Goal: Check status: Check status

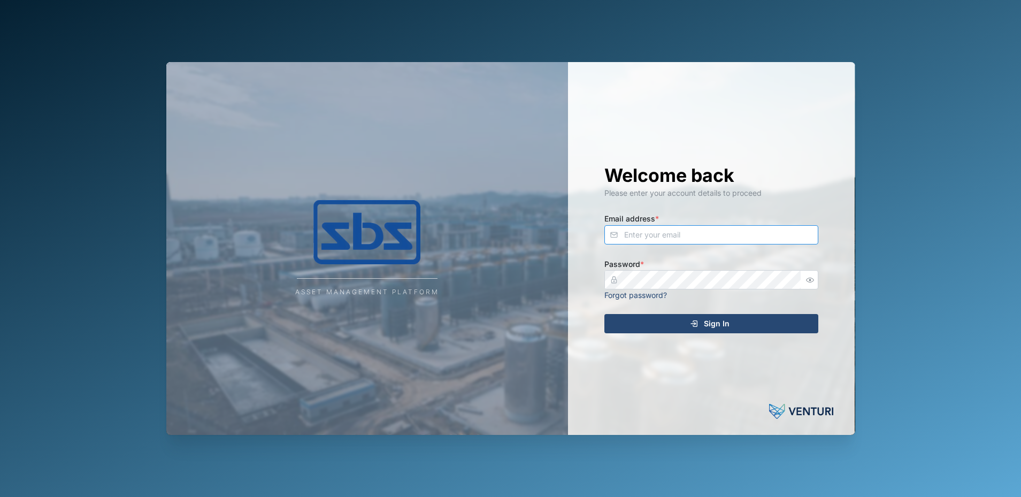
type input "dave@sbs.com.pg"
click at [712, 325] on span "Sign In" at bounding box center [717, 324] width 26 height 18
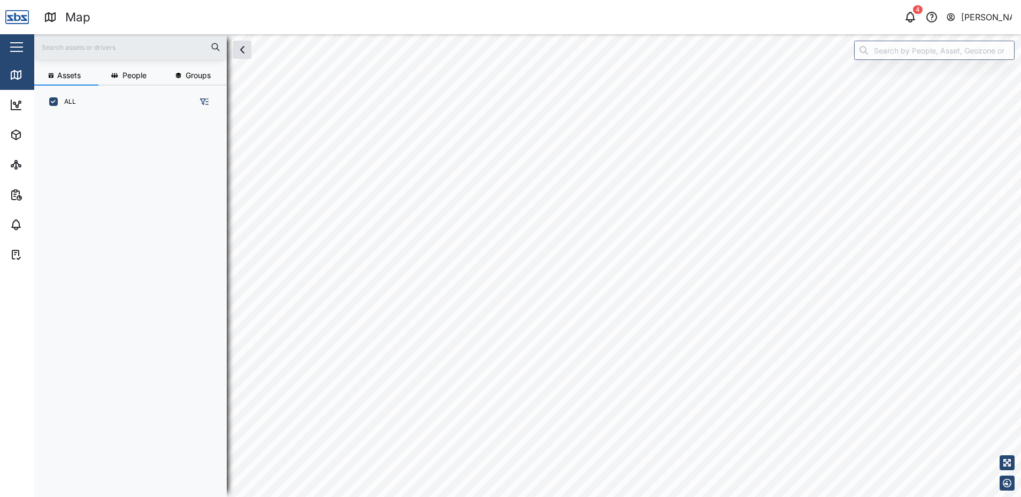
scroll to position [366, 167]
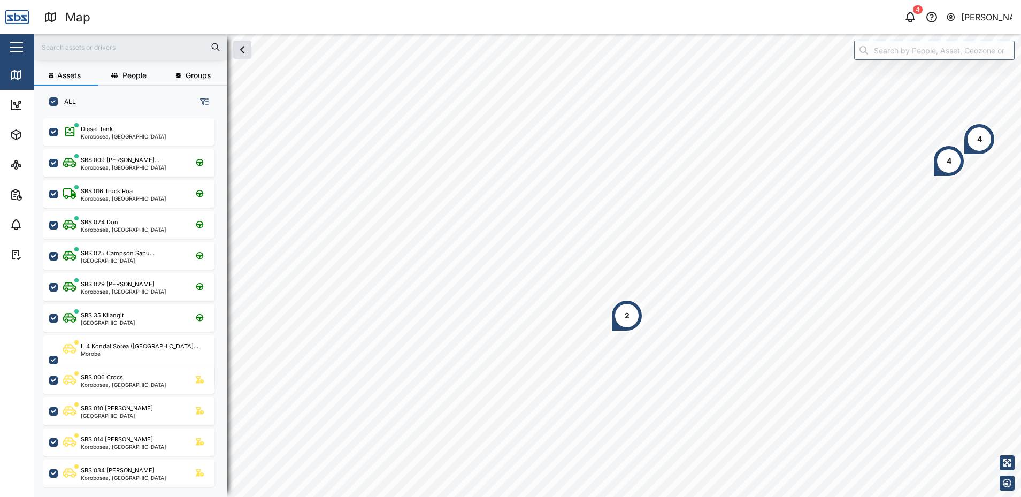
click at [622, 314] on div "2" at bounding box center [627, 316] width 32 height 32
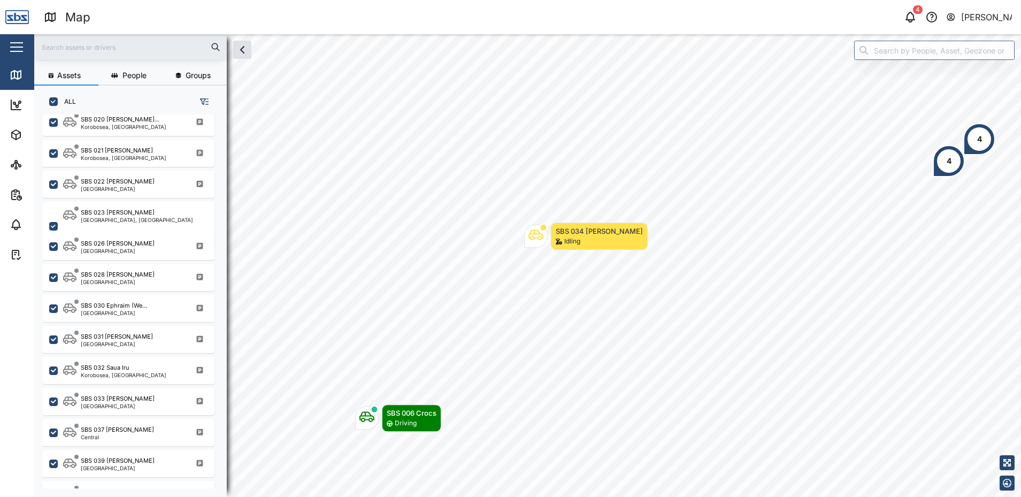
scroll to position [1053, 0]
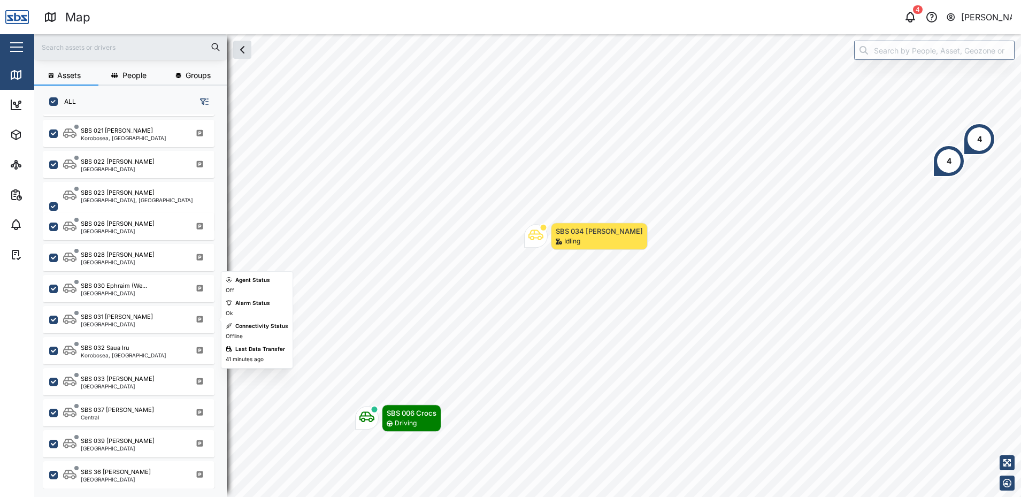
click at [128, 326] on div "SBS 031 Alfred Port Moresby" at bounding box center [135, 319] width 145 height 14
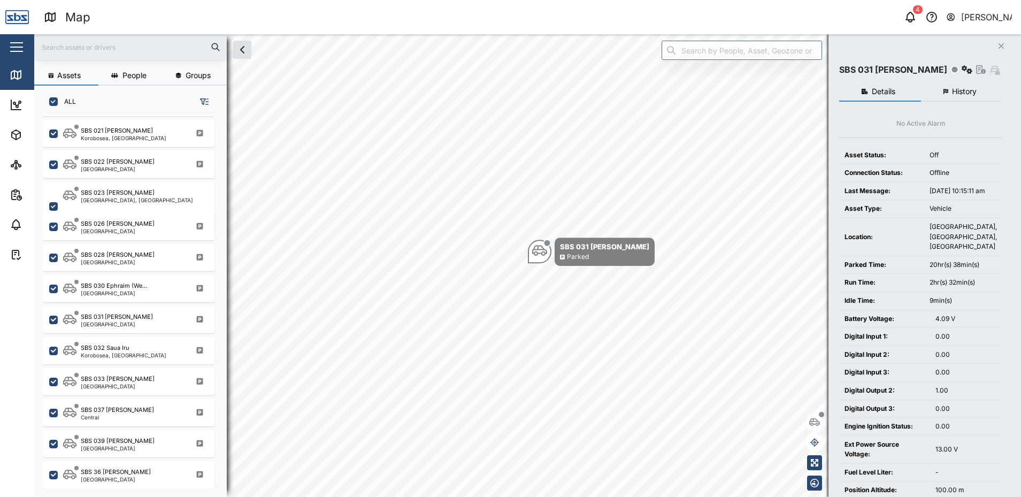
click at [958, 98] on button "History" at bounding box center [962, 91] width 82 height 19
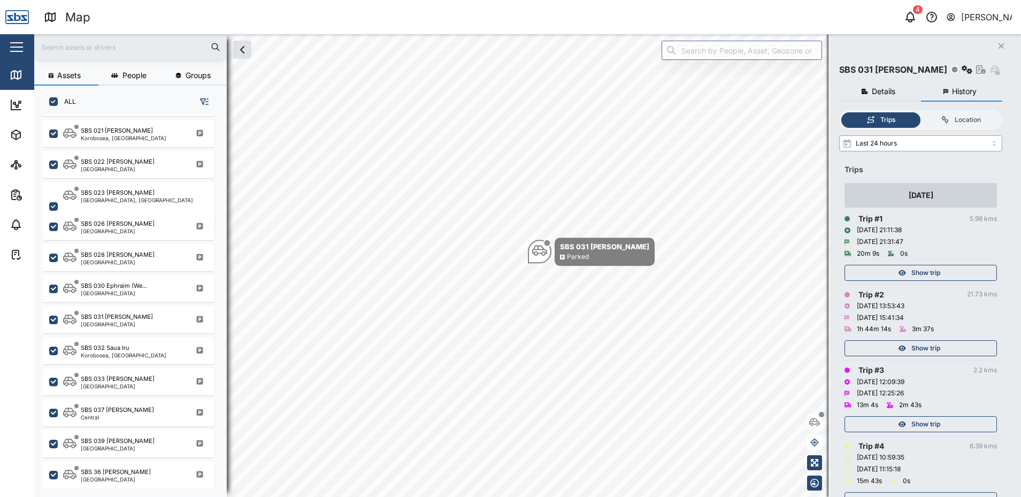
click at [996, 142] on input "Last 24 hours" at bounding box center [920, 143] width 163 height 16
type input "Last 3 days"
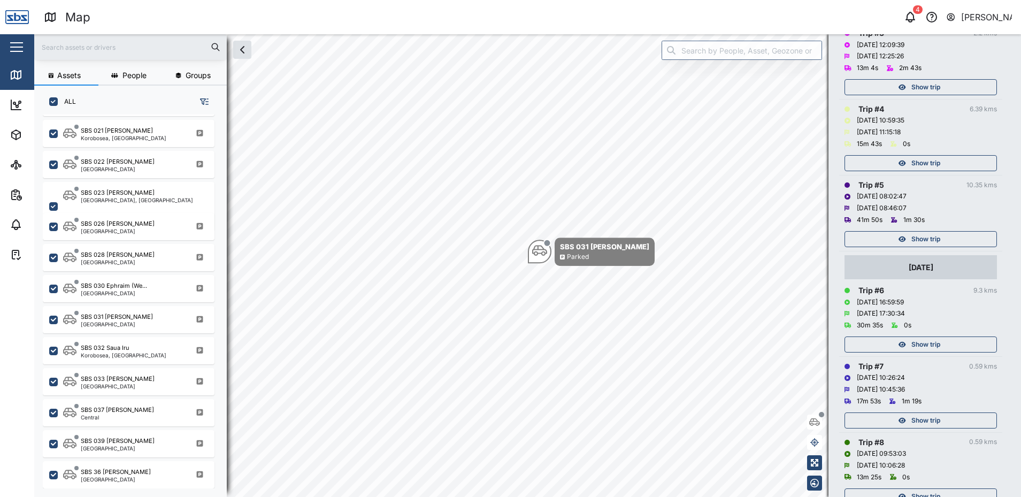
scroll to position [321, 0]
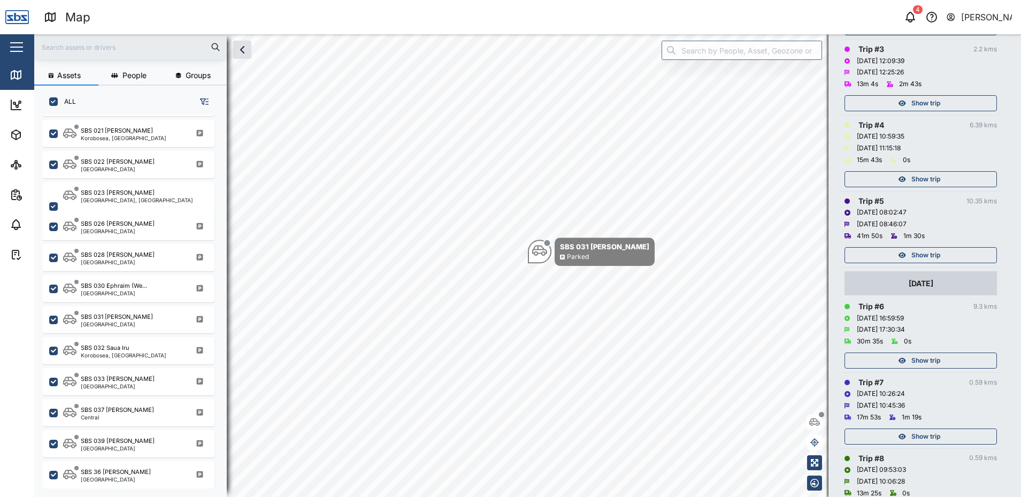
click at [905, 259] on div "Show trip" at bounding box center [919, 255] width 139 height 15
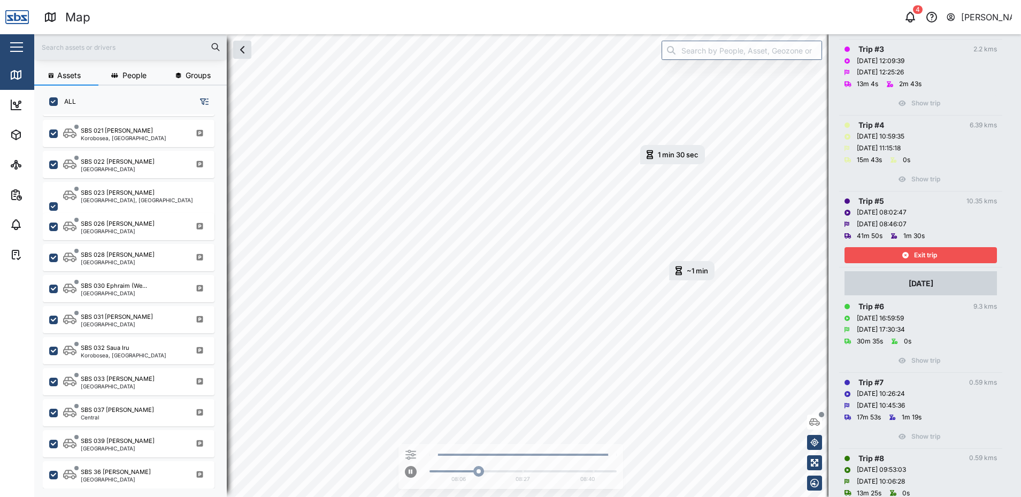
click at [924, 254] on span "Exit trip" at bounding box center [925, 255] width 23 height 15
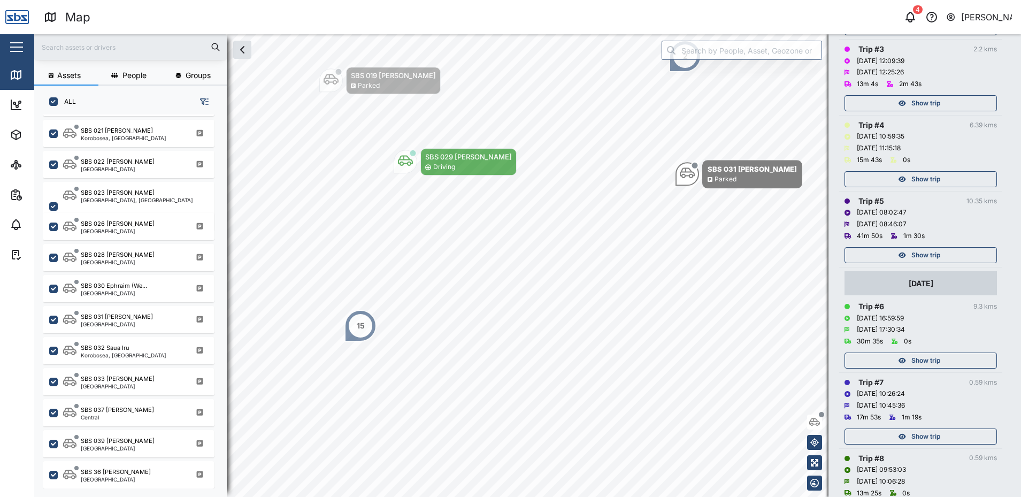
click at [923, 244] on div "Show trip" at bounding box center [921, 252] width 152 height 21
click at [923, 257] on span "Show trip" at bounding box center [926, 255] width 29 height 15
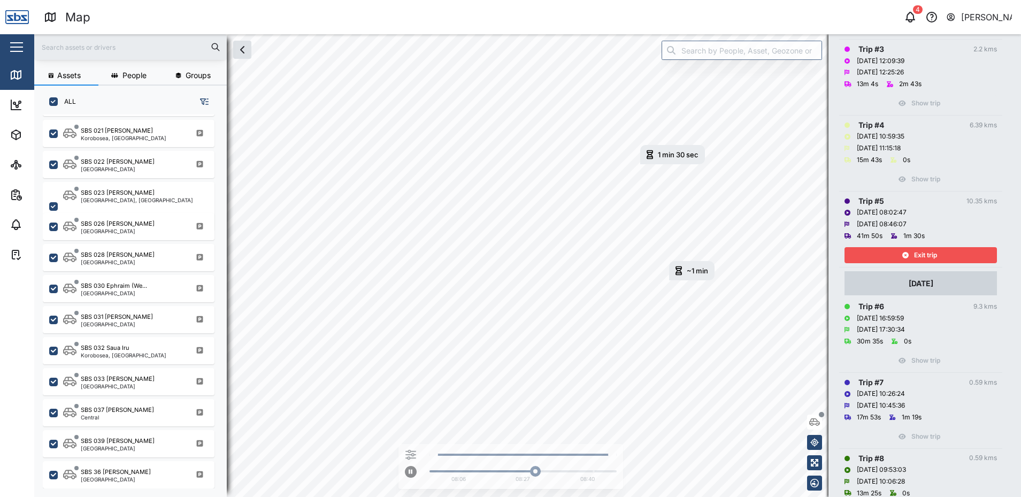
click at [912, 256] on div "Exit trip" at bounding box center [919, 255] width 139 height 15
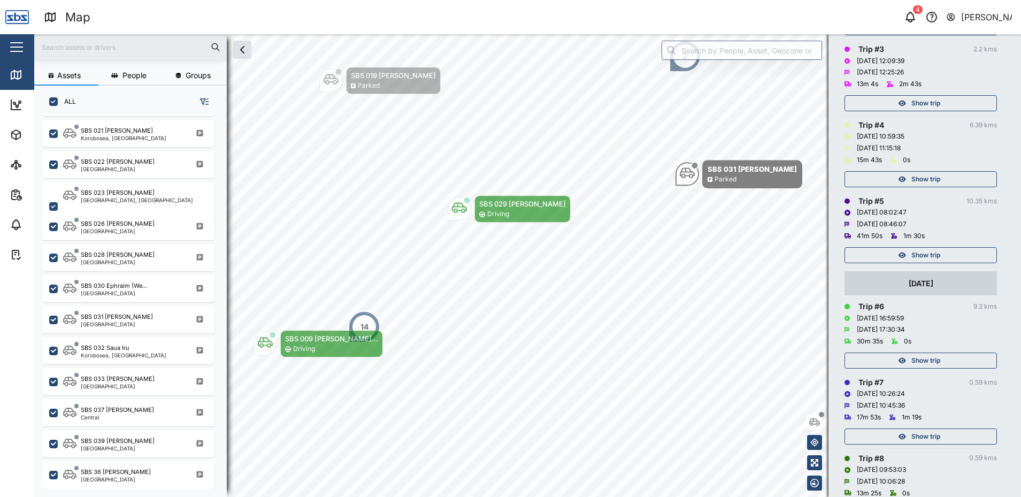
click at [923, 362] on span "Show trip" at bounding box center [926, 360] width 29 height 15
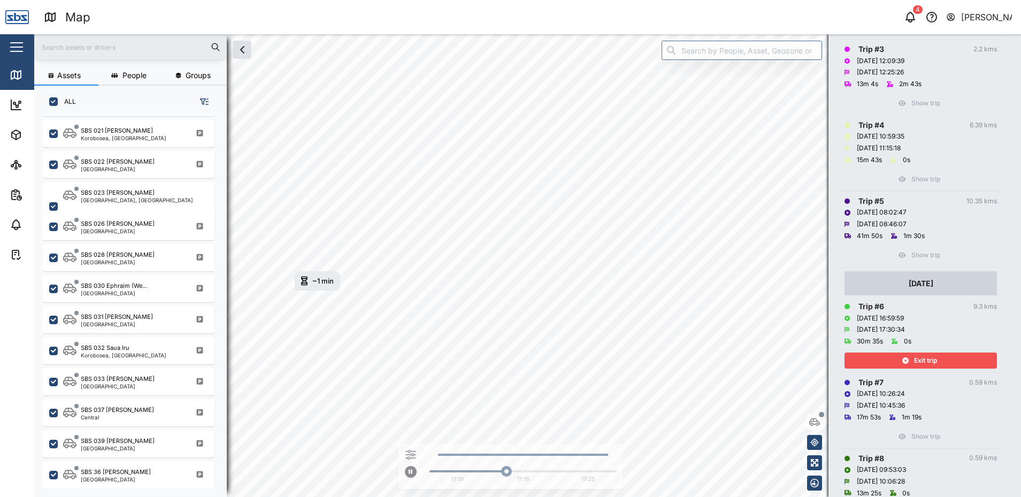
click at [930, 362] on span "Exit trip" at bounding box center [925, 360] width 23 height 15
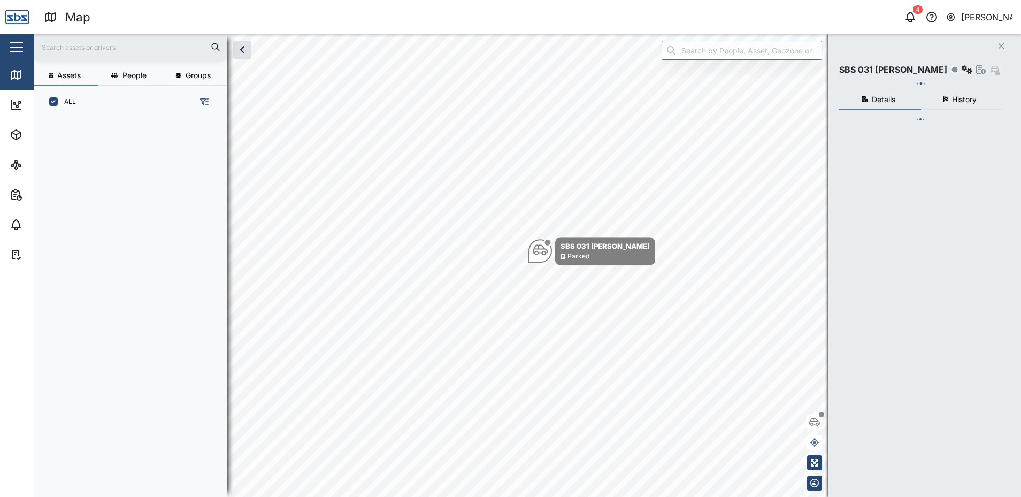
scroll to position [366, 167]
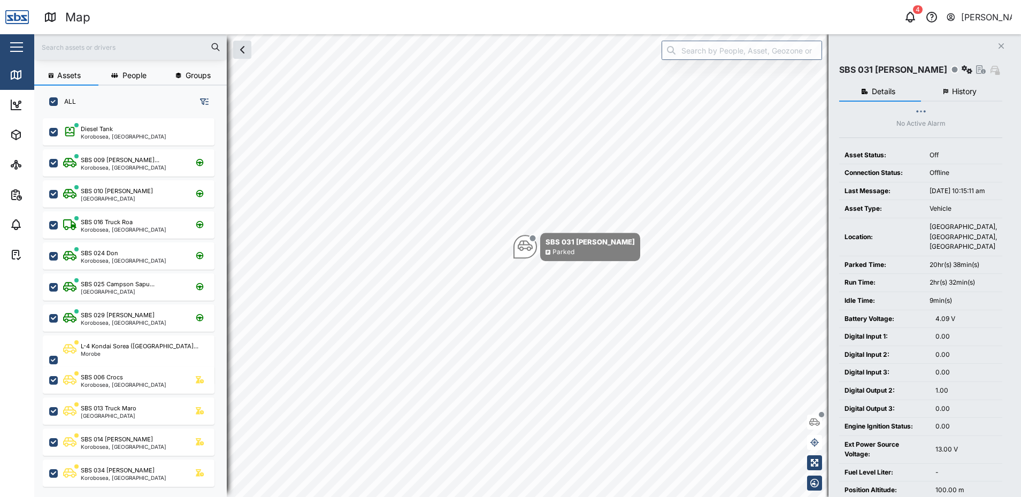
click at [957, 90] on span "History" at bounding box center [964, 91] width 25 height 7
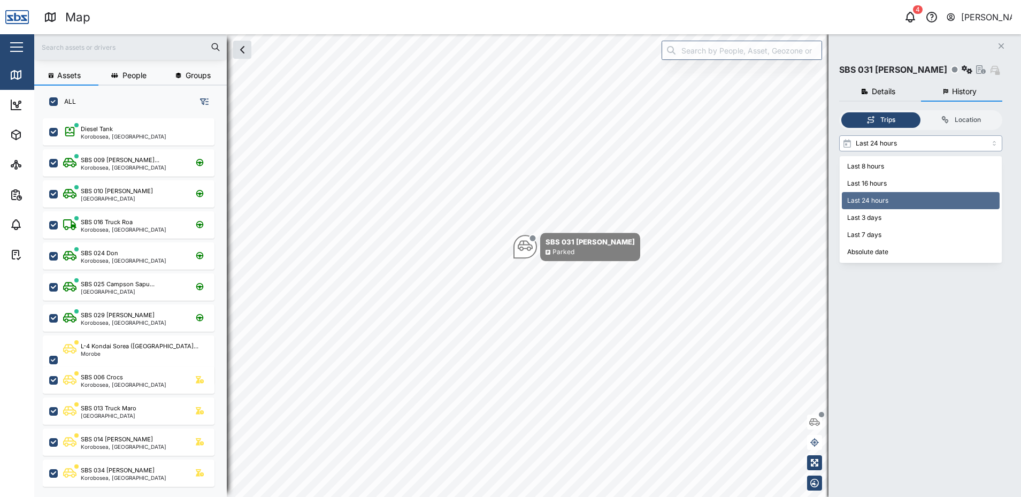
click at [993, 142] on input "Last 24 hours" at bounding box center [920, 143] width 163 height 16
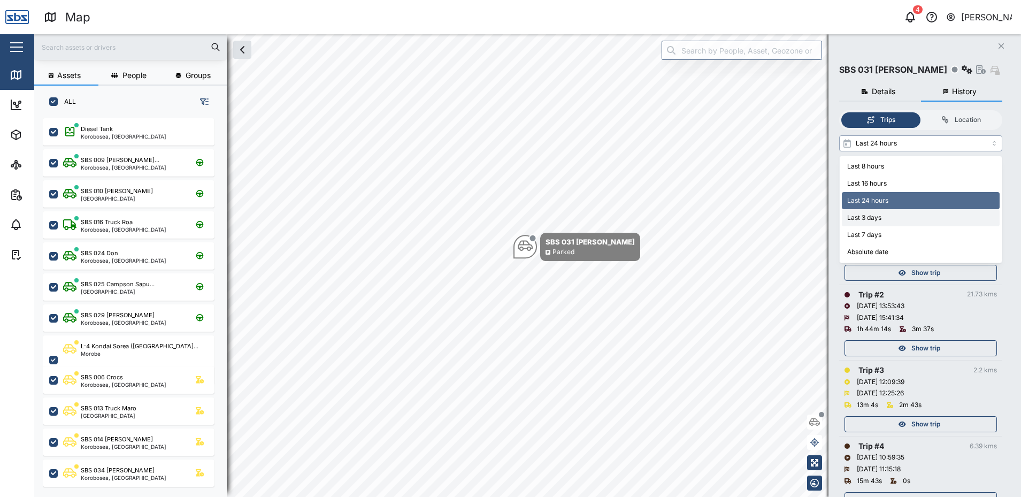
type input "Last 3 days"
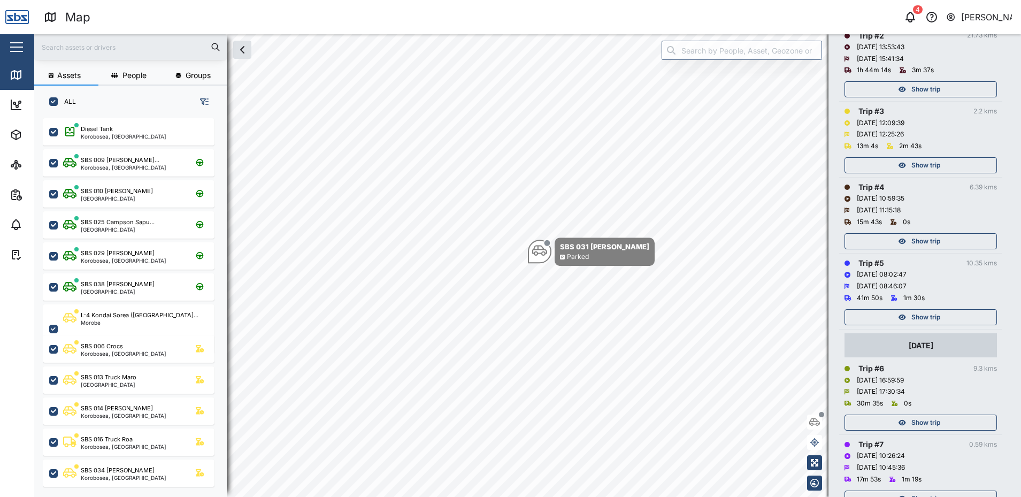
scroll to position [267, 0]
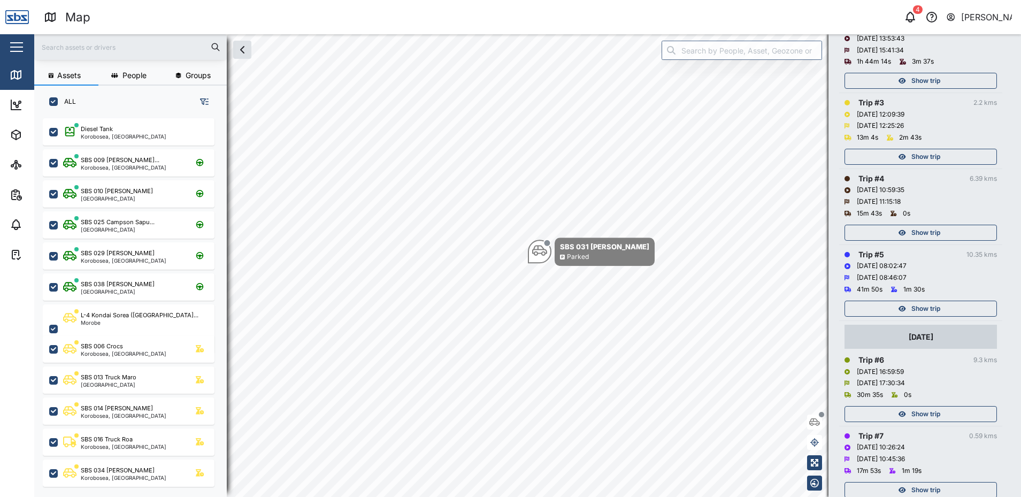
click at [958, 310] on div "Show trip" at bounding box center [919, 308] width 139 height 15
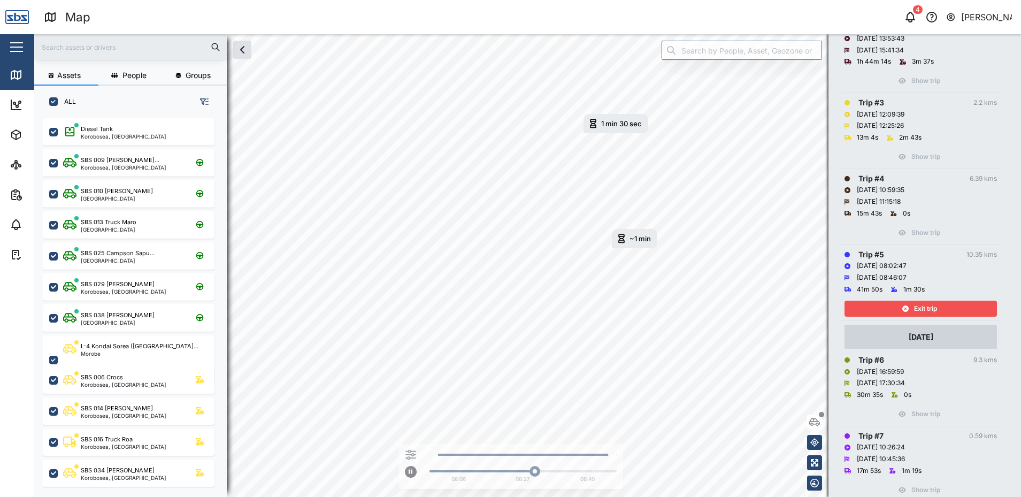
click at [939, 304] on div "Exit trip" at bounding box center [919, 308] width 139 height 15
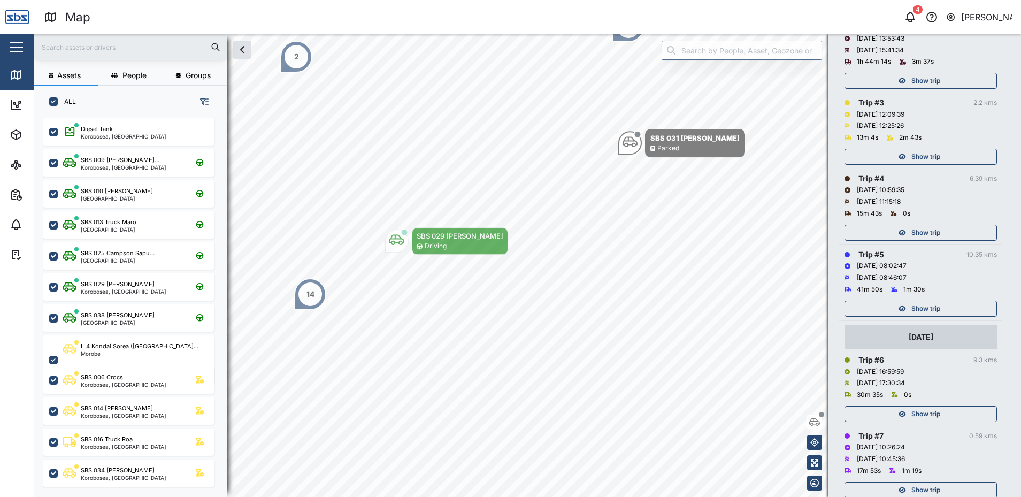
click at [929, 415] on span "Show trip" at bounding box center [926, 414] width 29 height 15
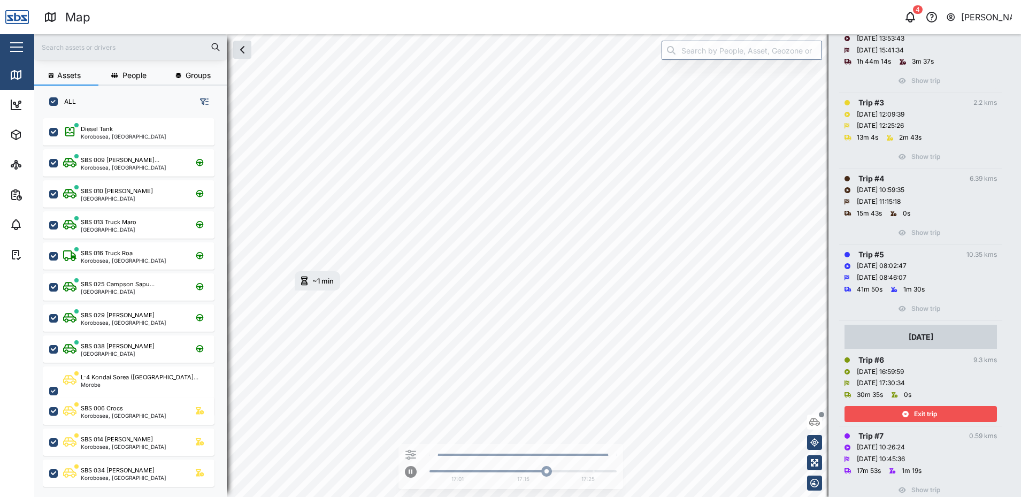
click at [935, 413] on span "Exit trip" at bounding box center [925, 414] width 23 height 15
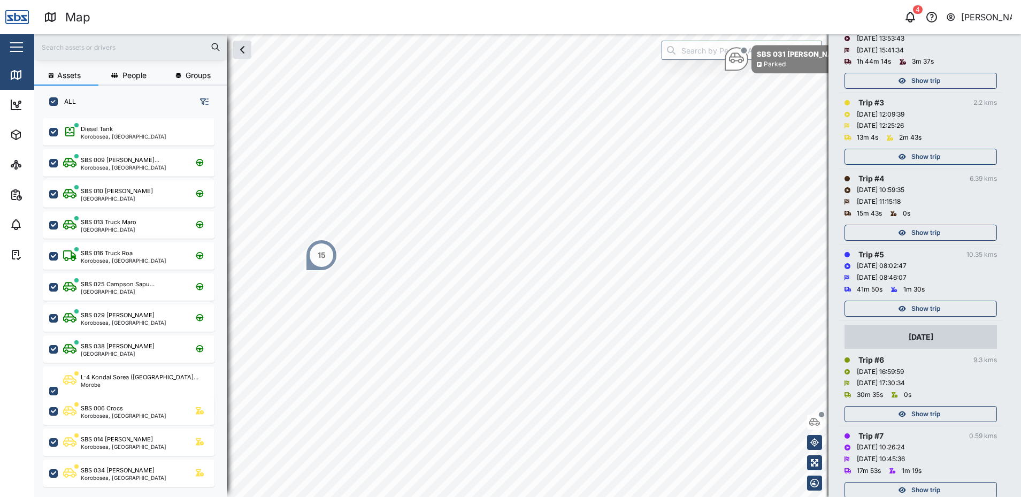
click at [922, 308] on span "Show trip" at bounding box center [926, 308] width 29 height 15
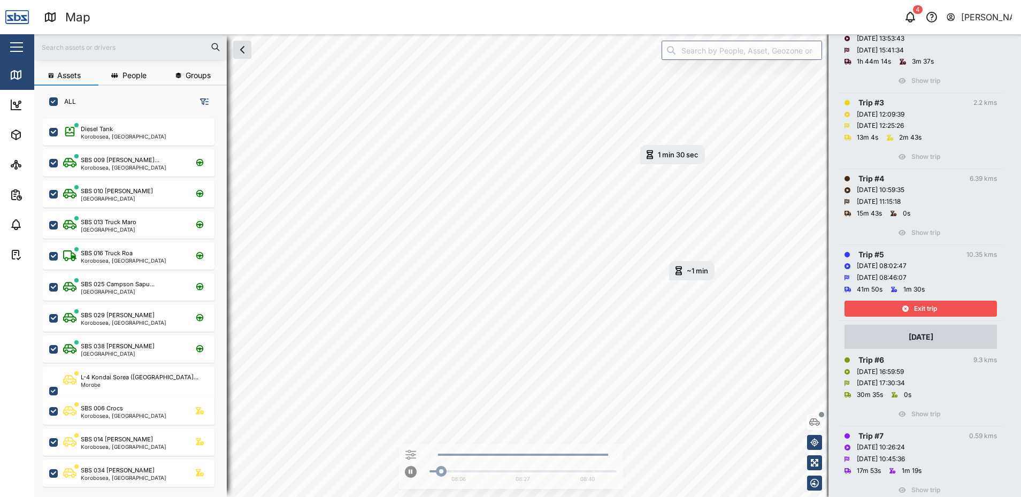
click at [922, 305] on span "Exit trip" at bounding box center [925, 308] width 23 height 15
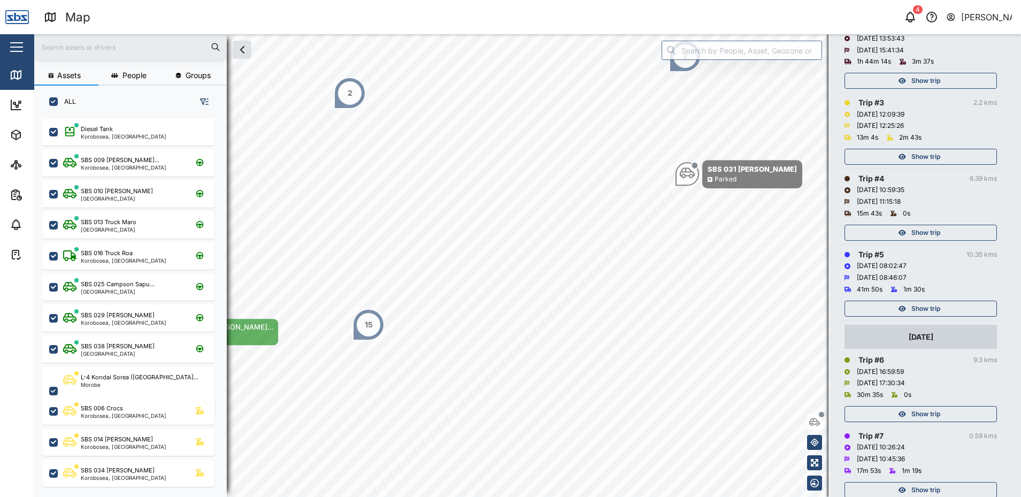
click at [920, 229] on span "Show trip" at bounding box center [926, 232] width 29 height 15
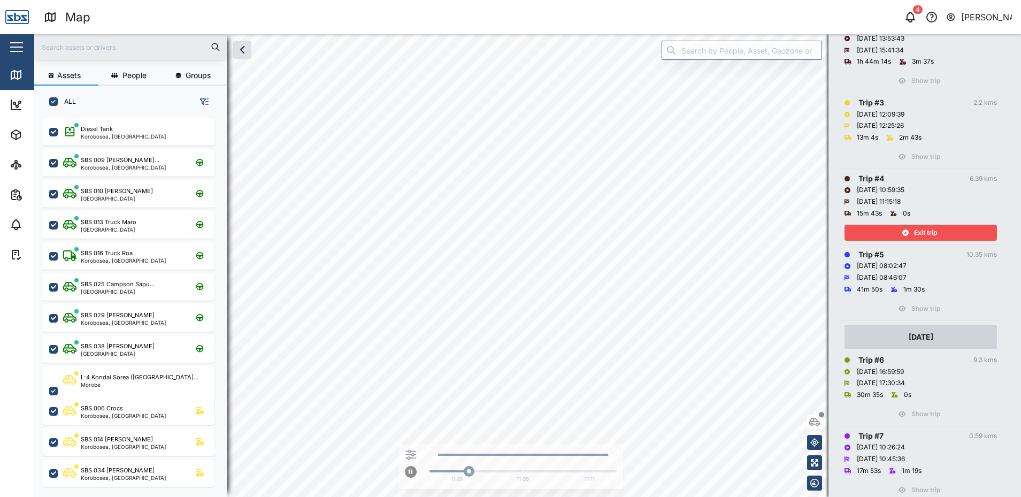
click at [915, 232] on span "Exit trip" at bounding box center [925, 232] width 23 height 15
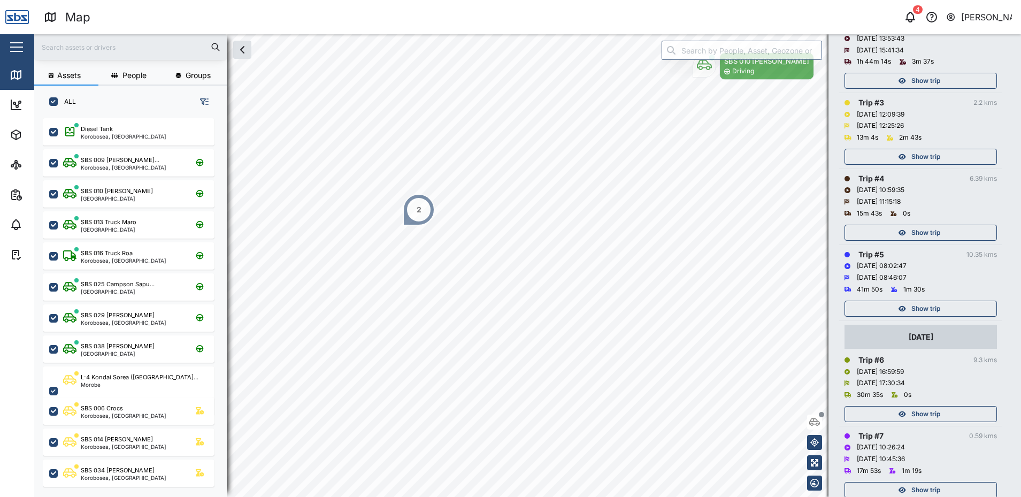
click at [918, 155] on span "Show trip" at bounding box center [926, 156] width 29 height 15
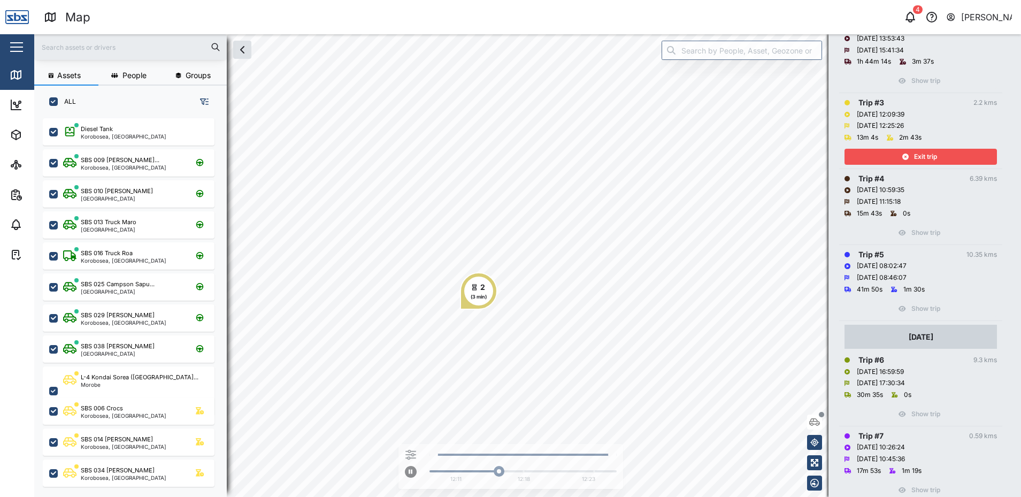
click at [918, 155] on span "Exit trip" at bounding box center [925, 156] width 23 height 15
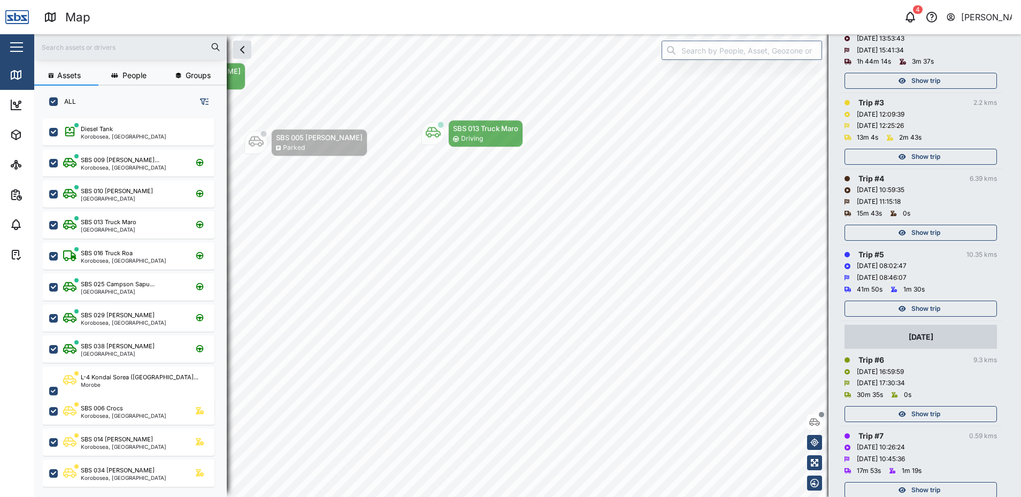
click at [917, 80] on span "Show trip" at bounding box center [926, 80] width 29 height 15
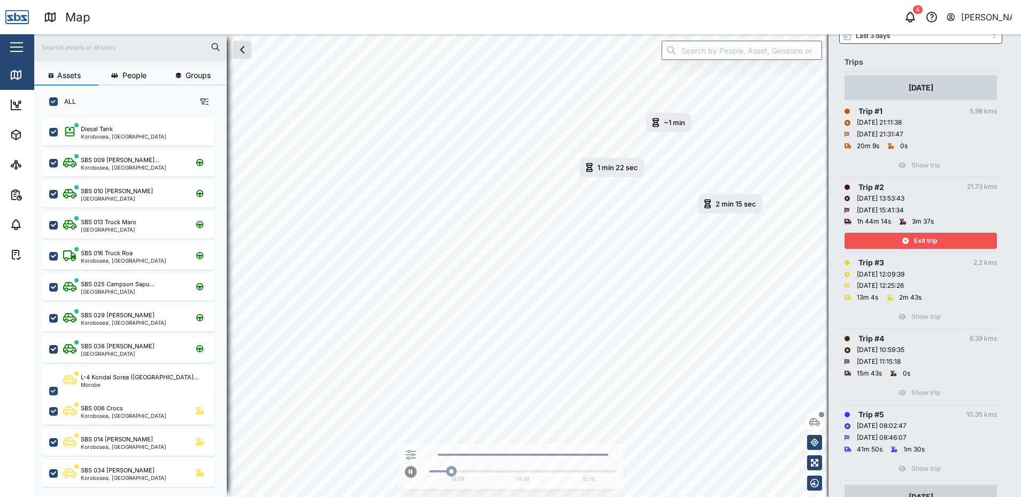
scroll to position [107, 0]
click at [936, 239] on span "Exit trip" at bounding box center [925, 241] width 23 height 15
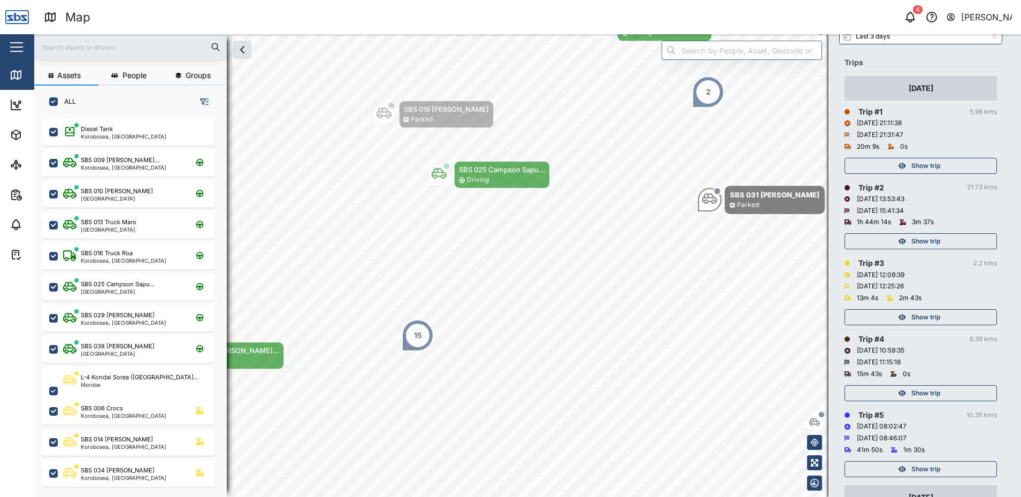
click at [936, 165] on span "Show trip" at bounding box center [926, 165] width 29 height 15
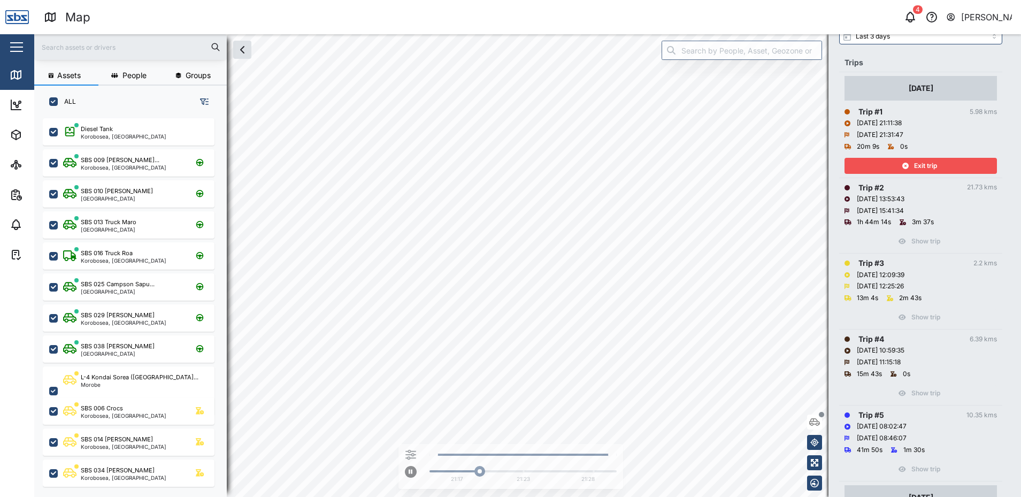
click at [932, 163] on span "Exit trip" at bounding box center [925, 165] width 23 height 15
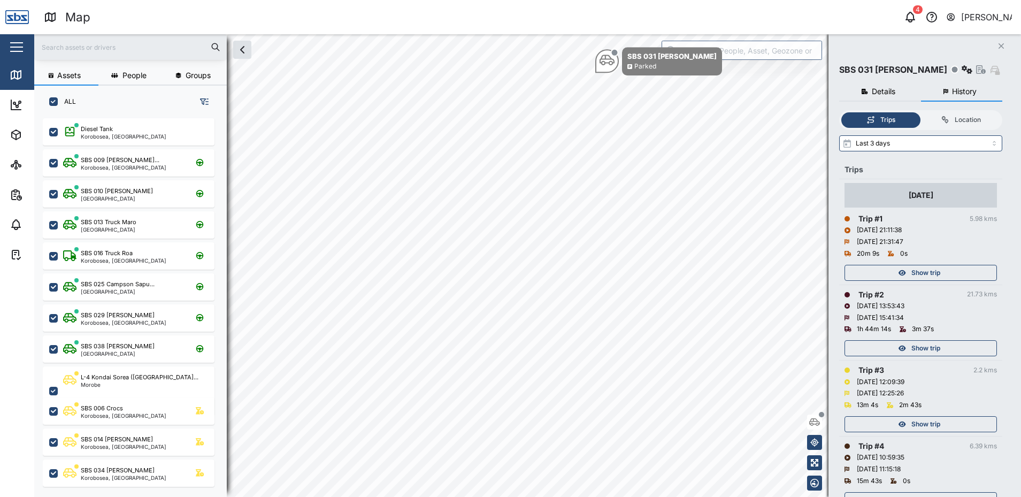
click at [999, 46] on icon "Close" at bounding box center [1001, 46] width 6 height 9
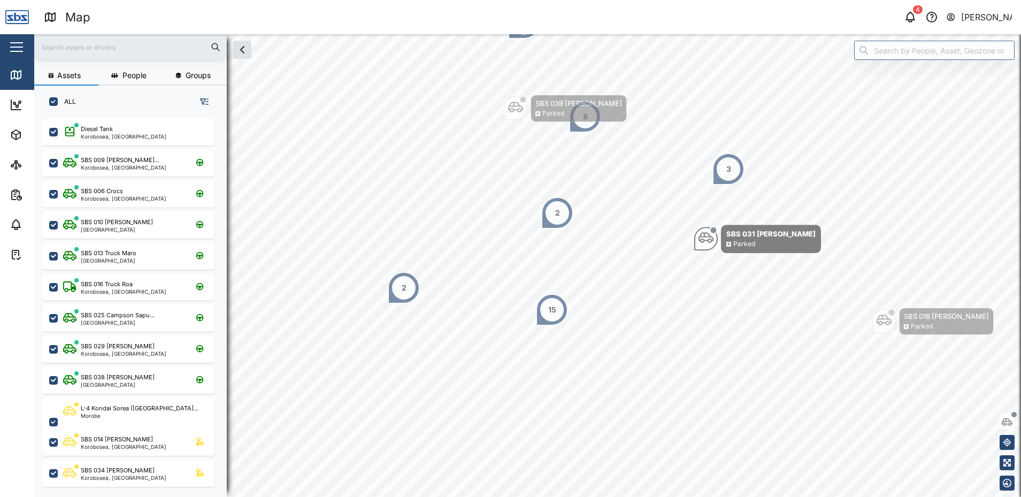
drag, startPoint x: 351, startPoint y: 317, endPoint x: 566, endPoint y: 294, distance: 216.3
click at [566, 294] on div "15" at bounding box center [552, 310] width 32 height 32
